Goal: Transaction & Acquisition: Purchase product/service

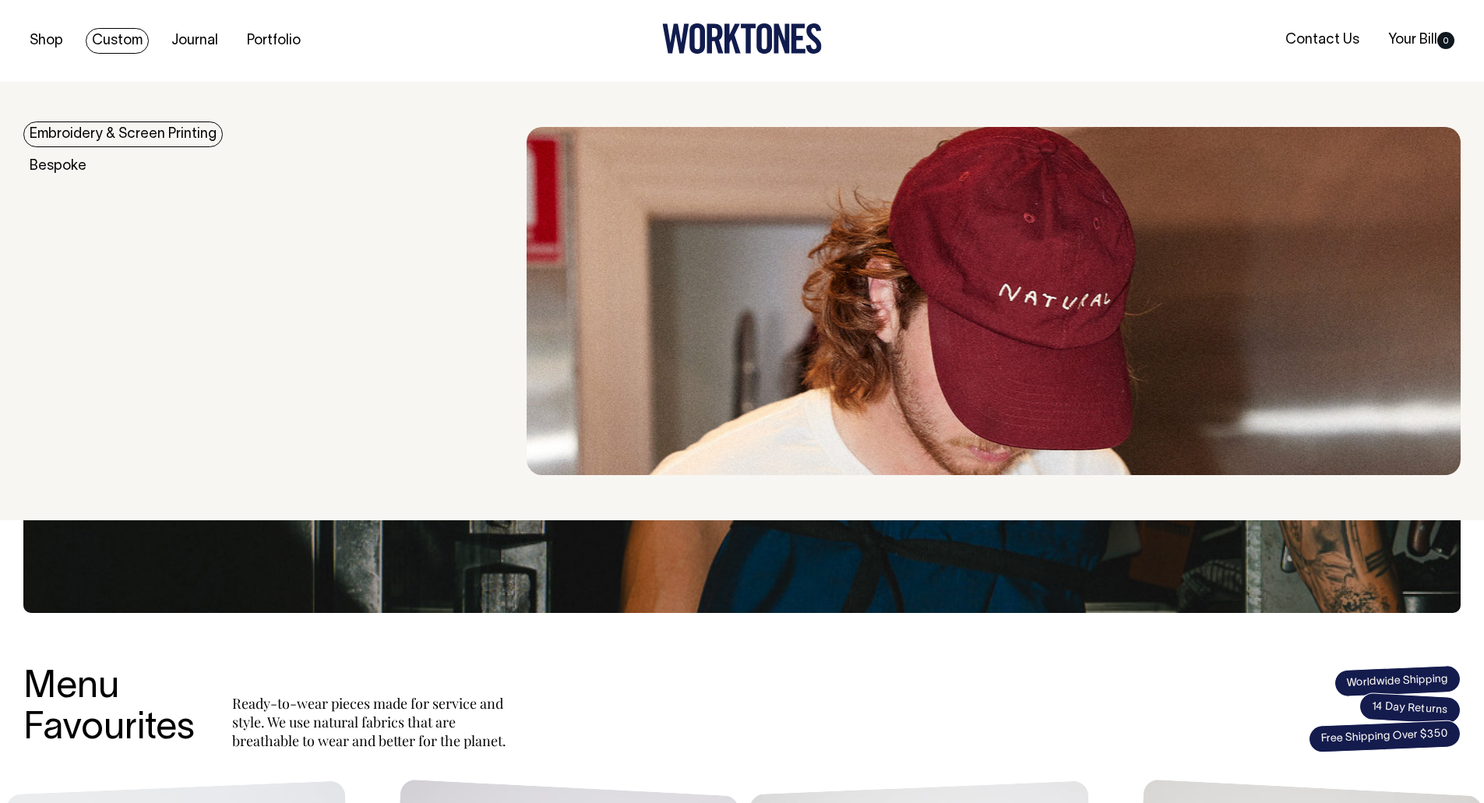
click at [104, 129] on link "Embroidery & Screen Printing" at bounding box center [122, 135] width 199 height 26
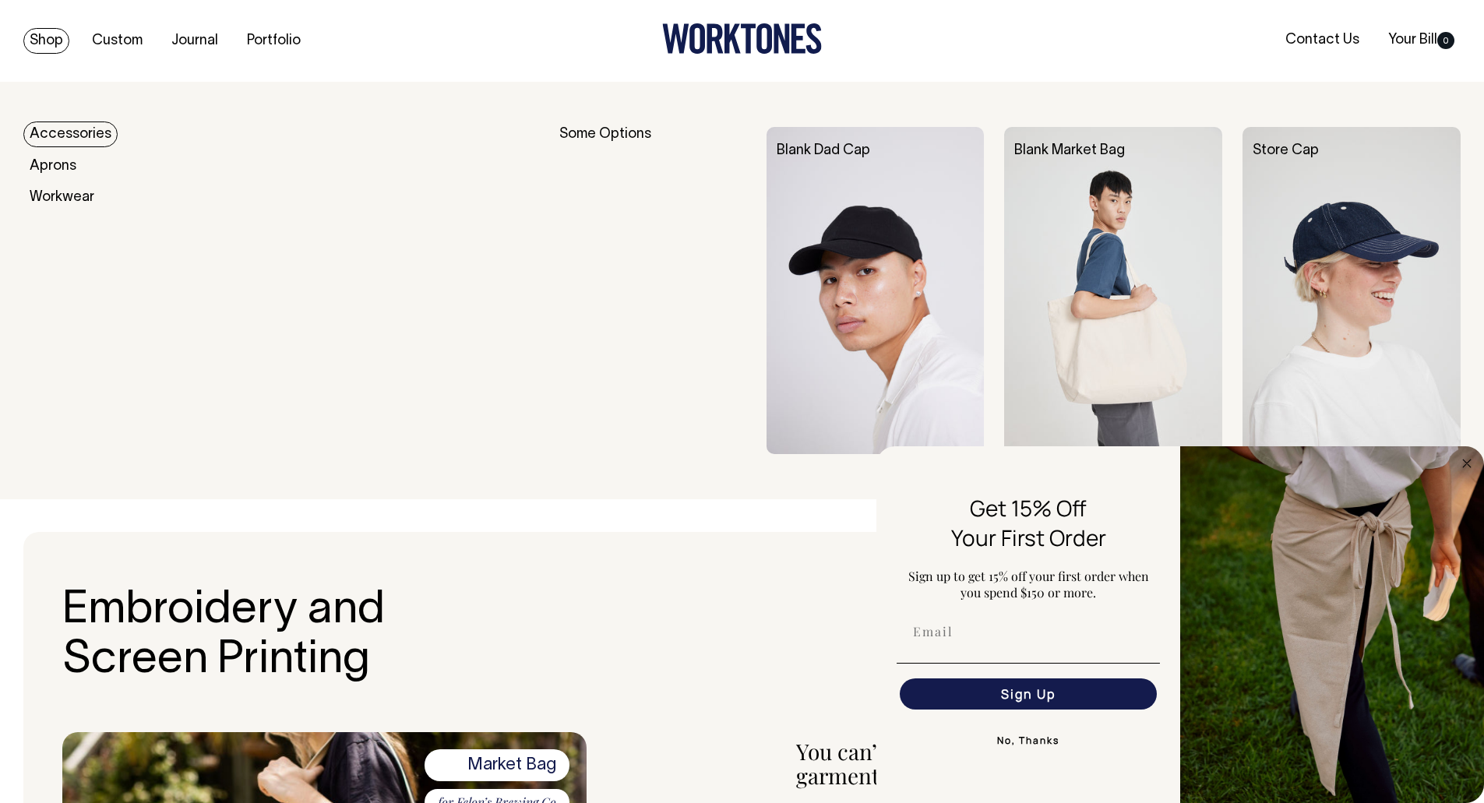
click at [1332, 193] on img at bounding box center [1352, 290] width 218 height 327
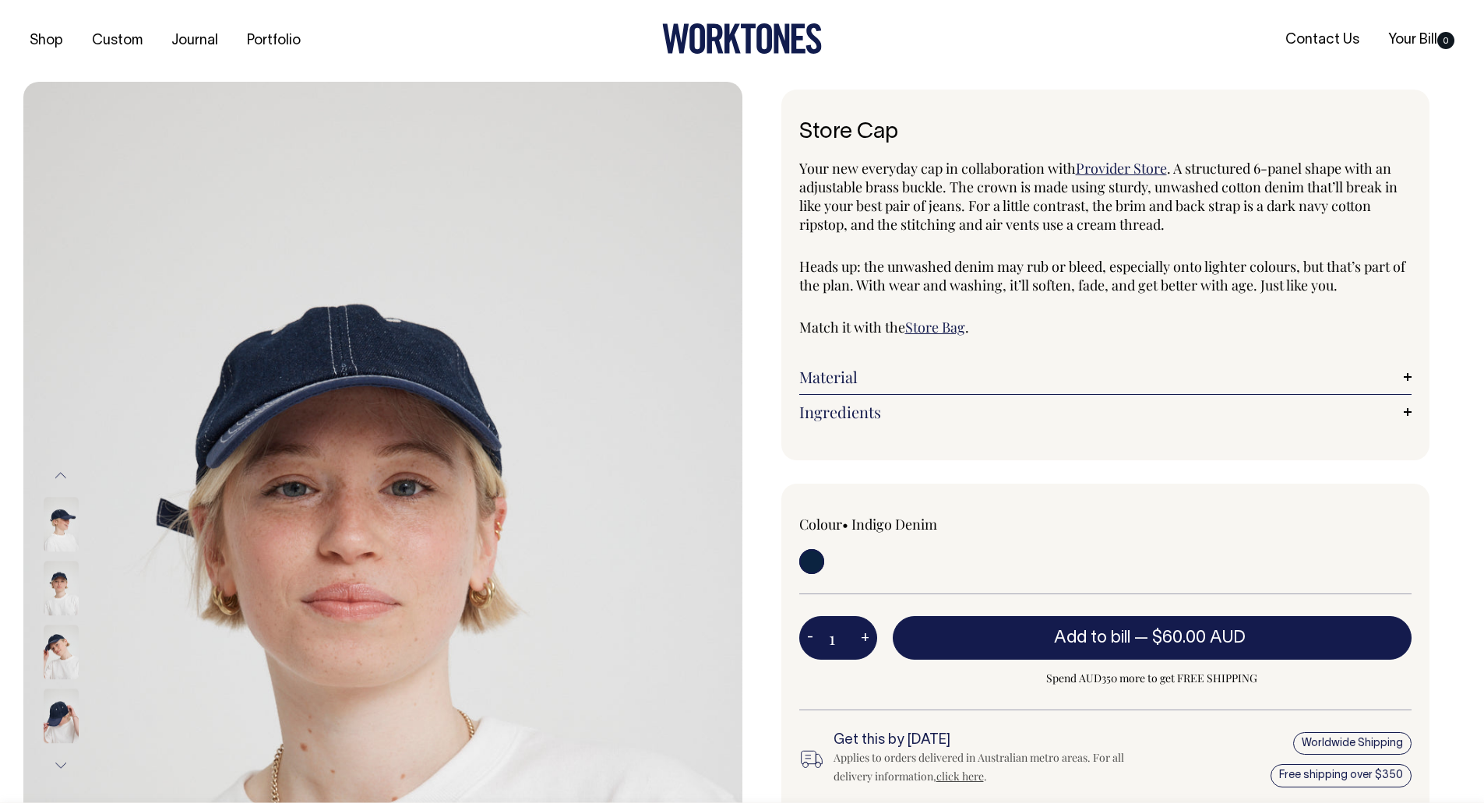
scroll to position [234, 0]
